Goal: Check status: Check status

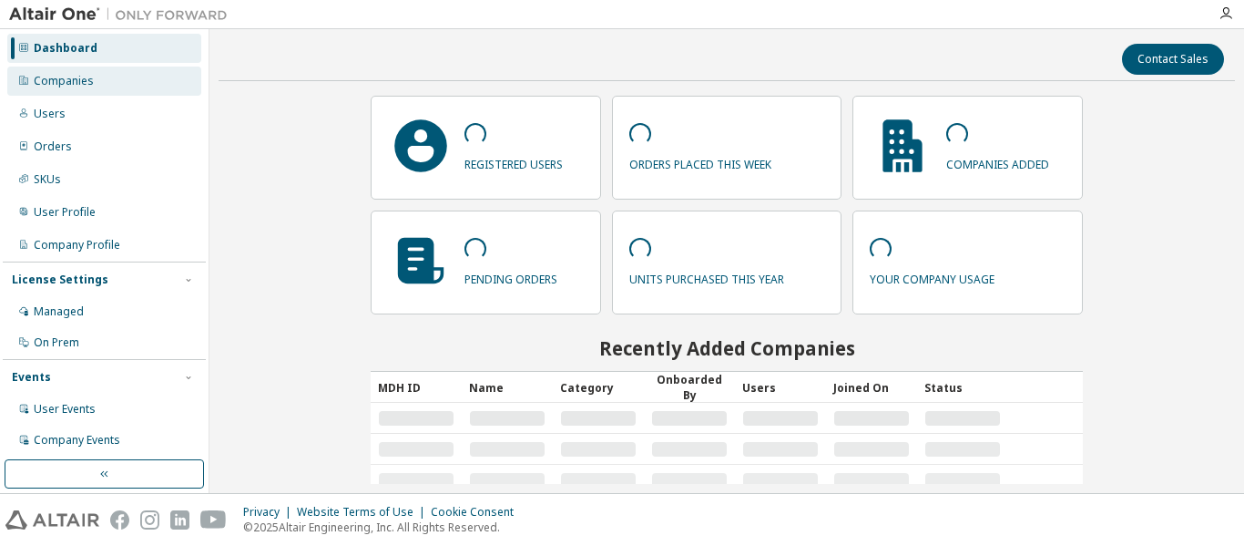
click at [75, 89] on div "Companies" at bounding box center [104, 80] width 194 height 29
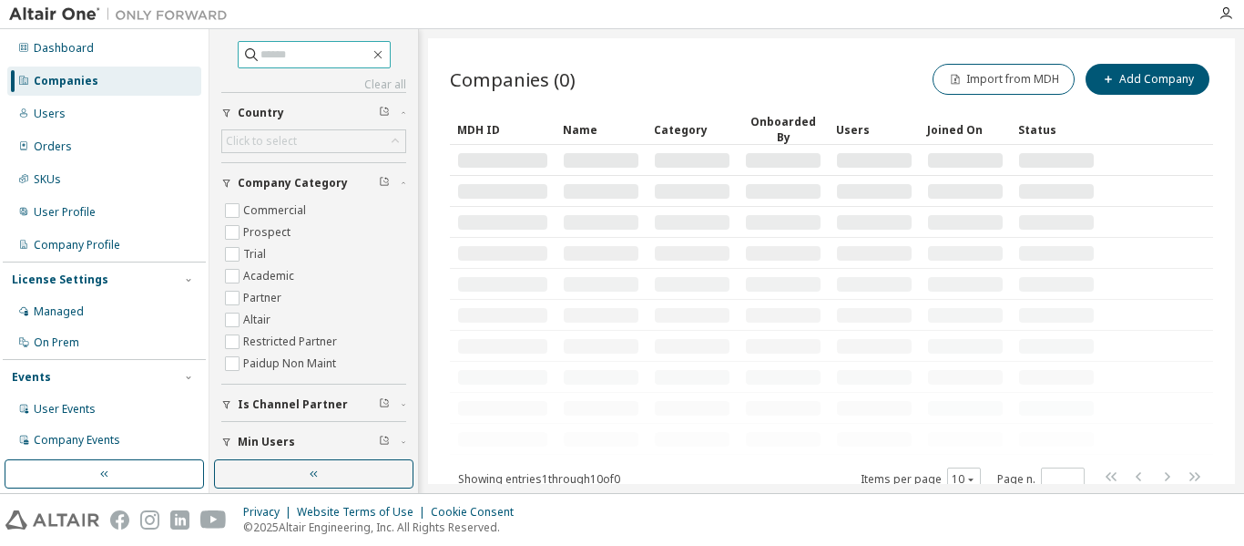
click at [282, 64] on span at bounding box center [314, 54] width 153 height 27
click at [283, 59] on input "text" at bounding box center [314, 55] width 109 height 18
type input "******"
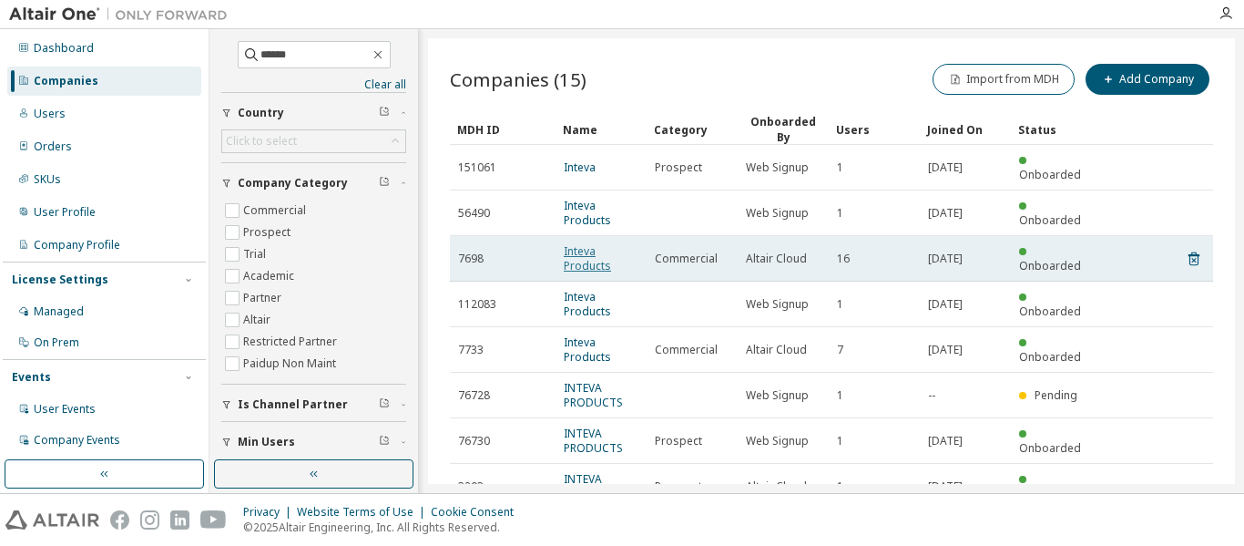
click at [584, 249] on link "Inteva Products" at bounding box center [587, 258] width 47 height 30
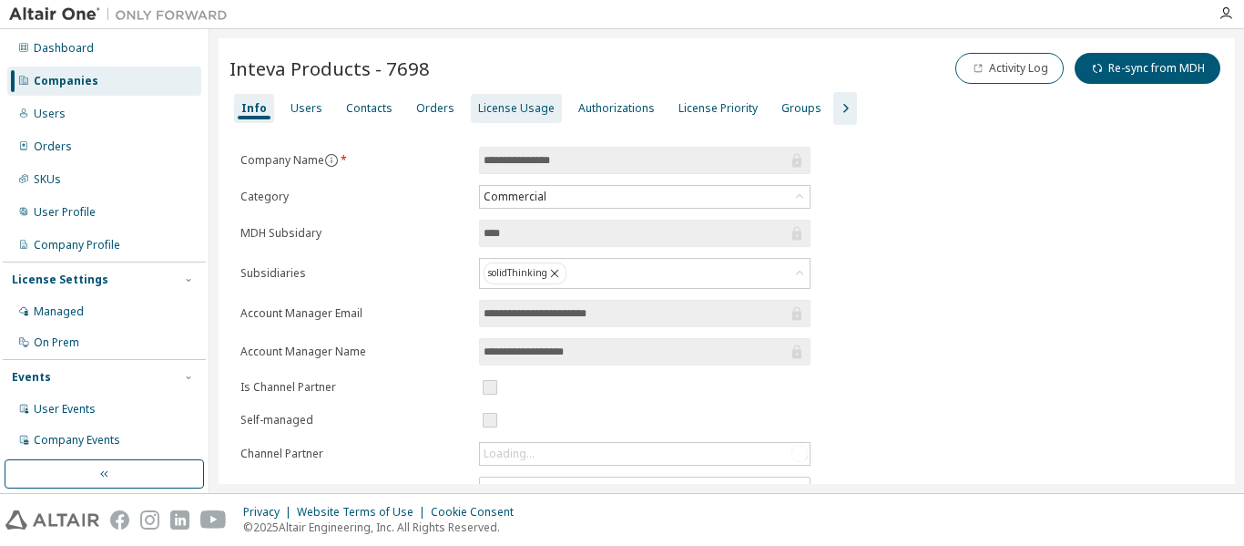
click at [504, 105] on div "License Usage" at bounding box center [516, 108] width 77 height 15
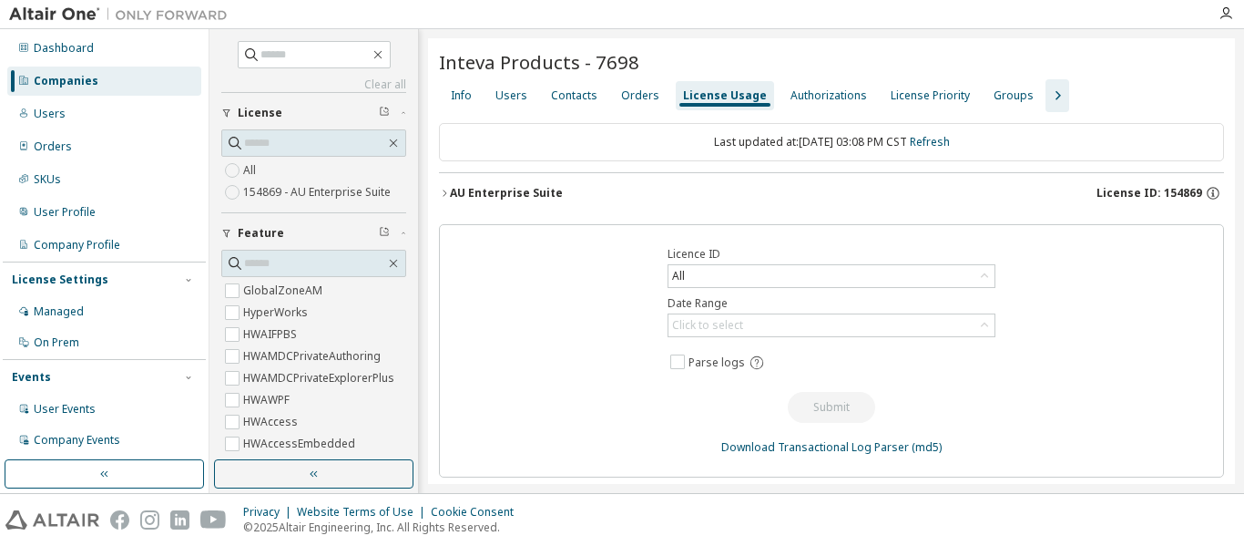
click at [446, 189] on icon "button" at bounding box center [444, 193] width 11 height 11
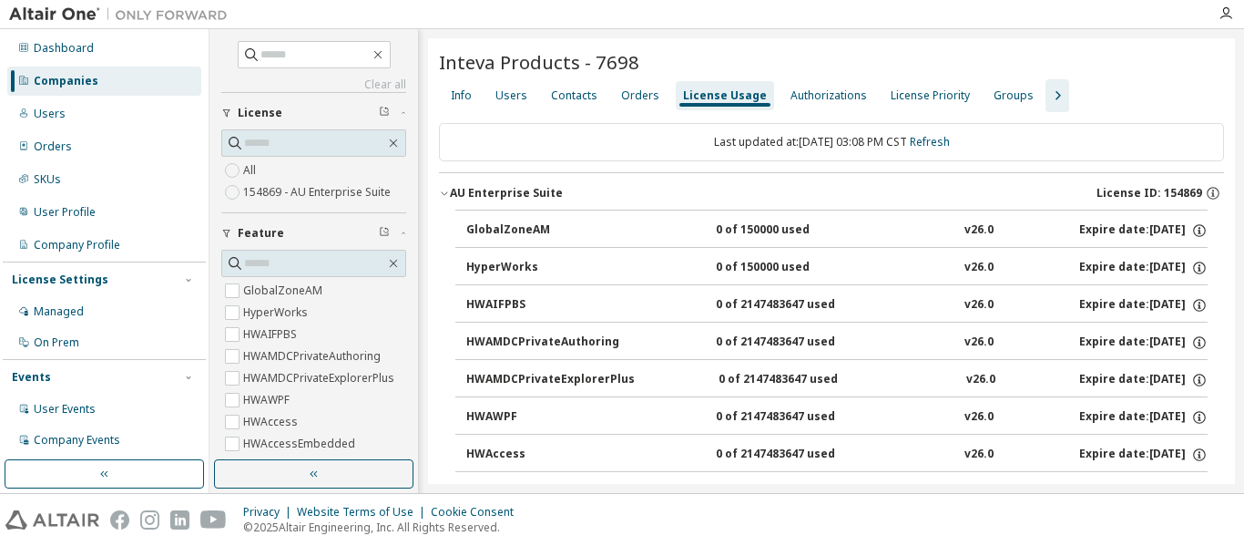
click at [1056, 92] on icon "button" at bounding box center [1058, 95] width 5 height 9
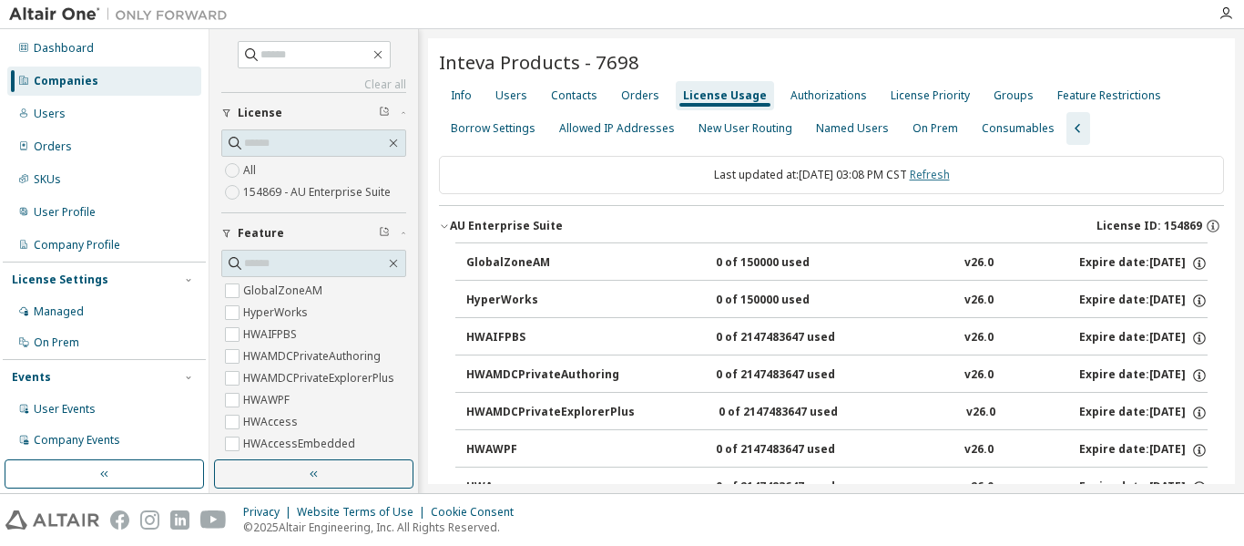
click at [950, 178] on link "Refresh" at bounding box center [930, 174] width 40 height 15
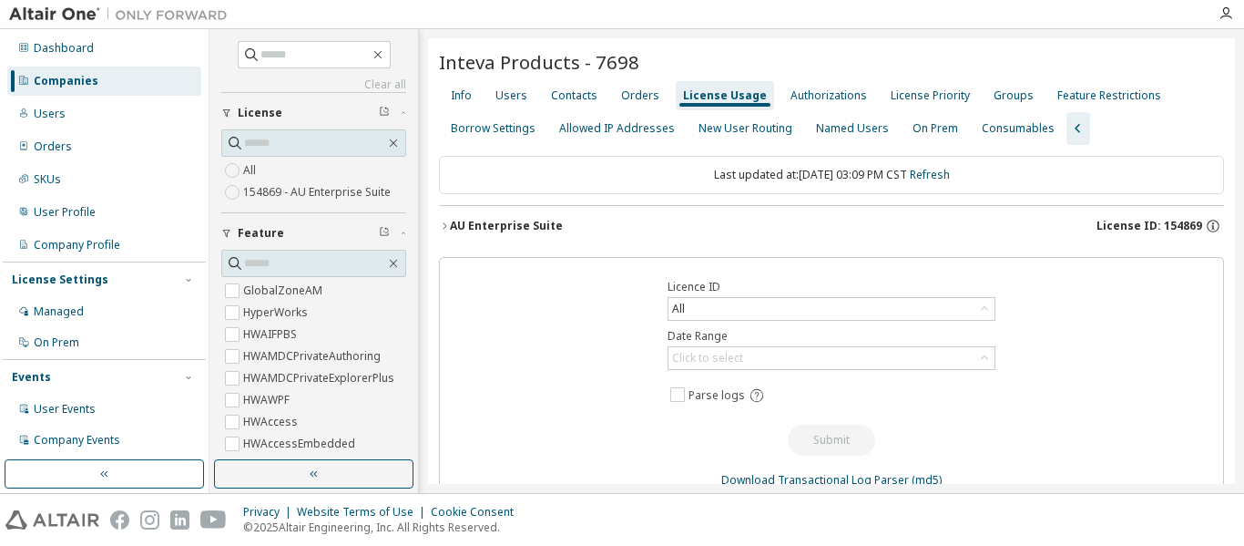
click at [458, 222] on div "AU Enterprise Suite" at bounding box center [506, 226] width 113 height 15
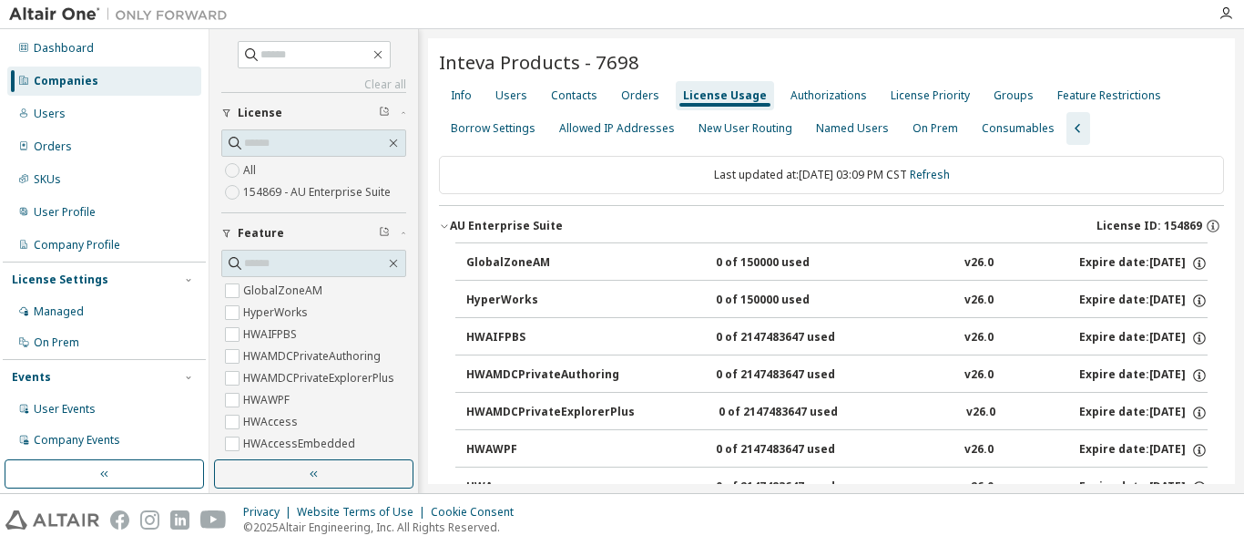
click at [448, 225] on icon "button" at bounding box center [444, 225] width 11 height 11
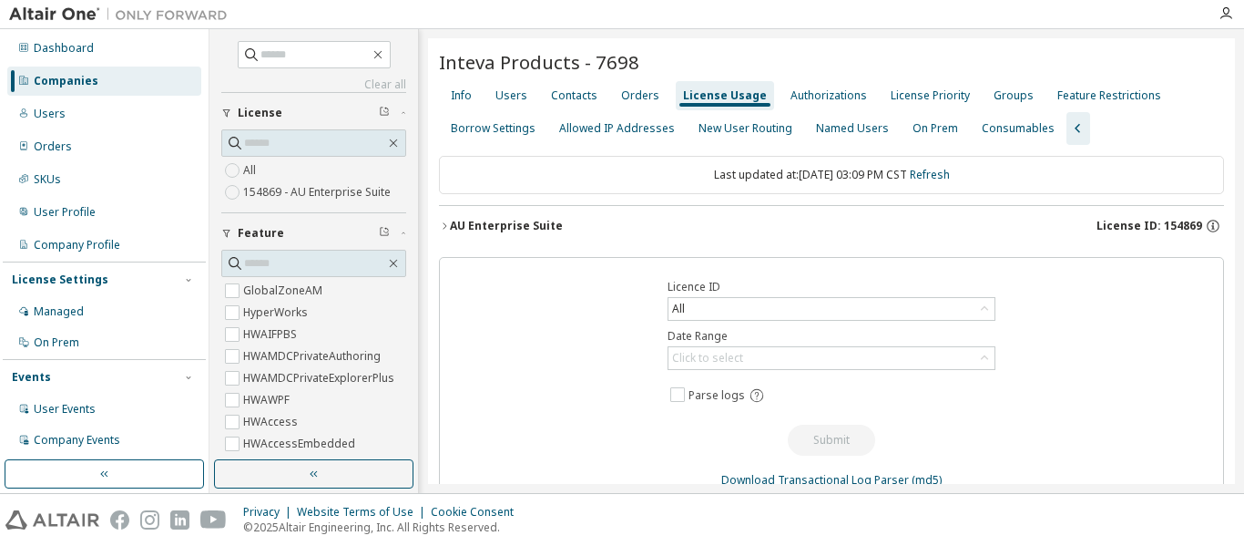
click at [439, 225] on icon "button" at bounding box center [444, 225] width 11 height 11
